Goal: Task Accomplishment & Management: Use online tool/utility

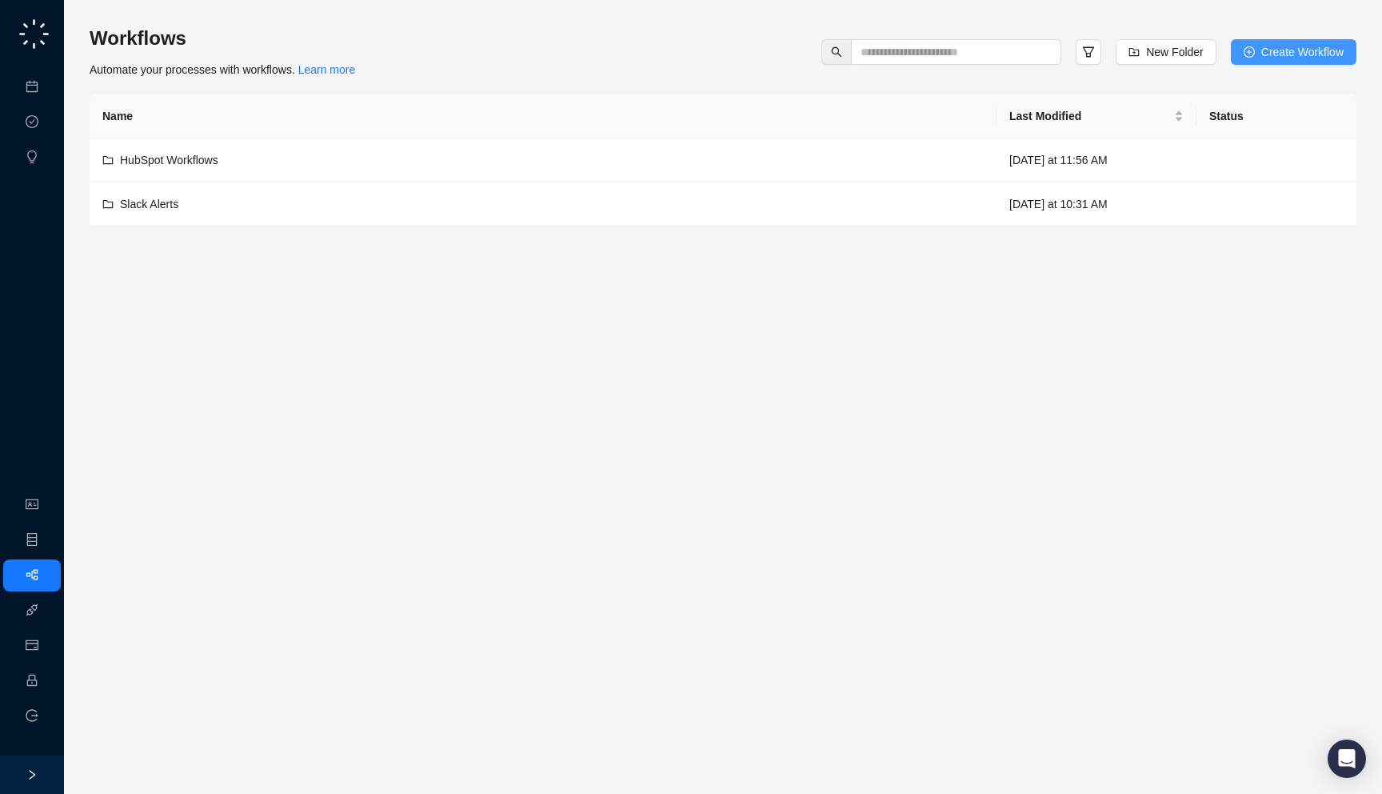
click at [1280, 54] on span "Create Workflow" at bounding box center [1302, 52] width 82 height 18
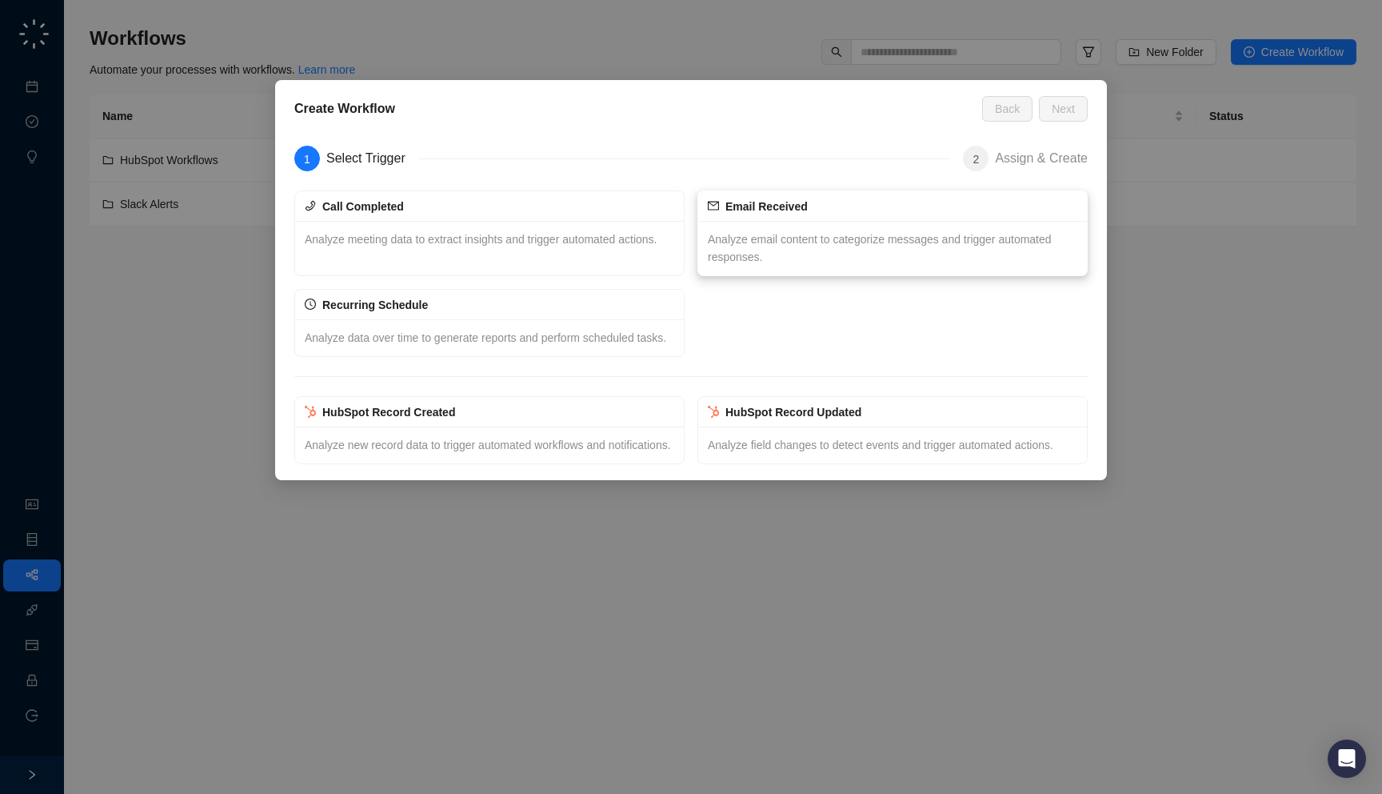
click at [783, 229] on div "Analyze email content to categorize messages and trigger automated responses." at bounding box center [892, 248] width 389 height 54
click at [1068, 107] on span "Next" at bounding box center [1063, 109] width 23 height 18
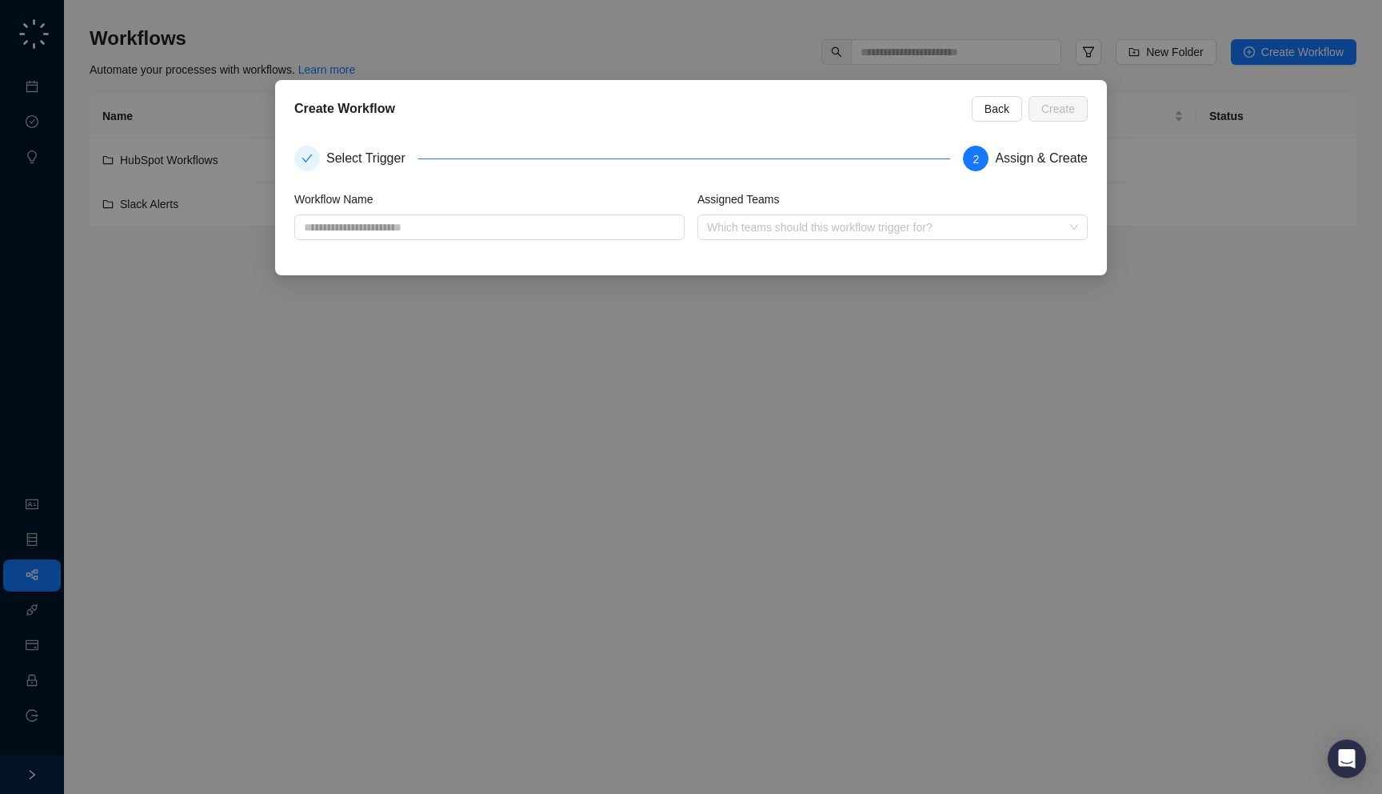
click at [757, 349] on div "Create Workflow Back Create Select Trigger 2 Assign & Create Workflow Name Assi…" at bounding box center [691, 397] width 1382 height 794
